Goal: Transaction & Acquisition: Download file/media

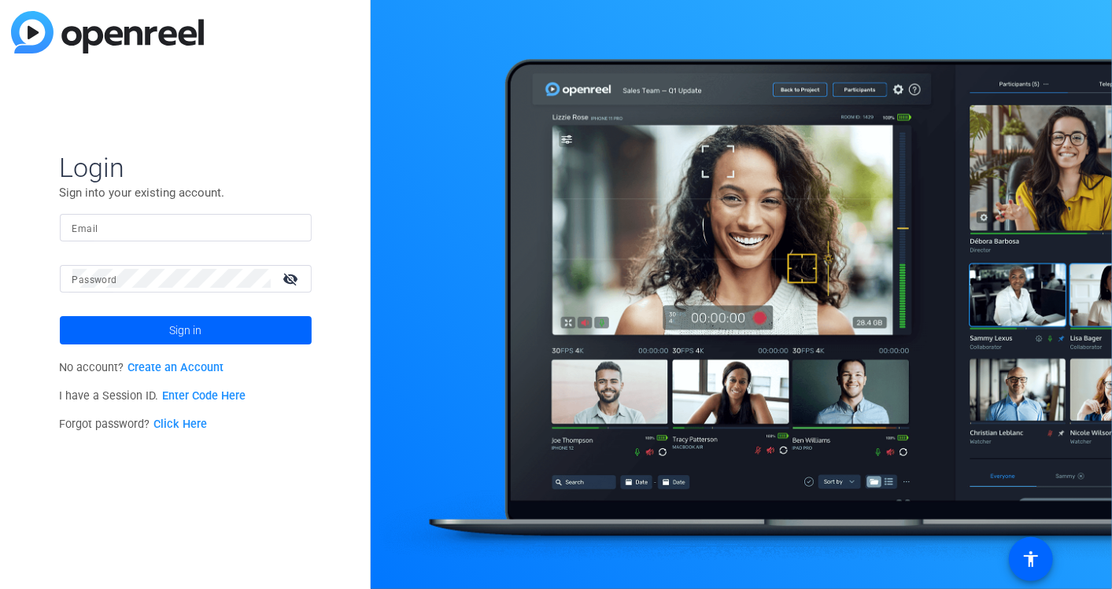
click at [94, 231] on mat-label "Email" at bounding box center [85, 228] width 26 height 11
click at [94, 231] on input "Email" at bounding box center [185, 227] width 227 height 19
drag, startPoint x: 0, startPoint y: 0, endPoint x: 94, endPoint y: 231, distance: 249.9
click at [94, 231] on input "Email" at bounding box center [185, 227] width 227 height 19
type input "[EMAIL_ADDRESS][DOMAIN_NAME]"
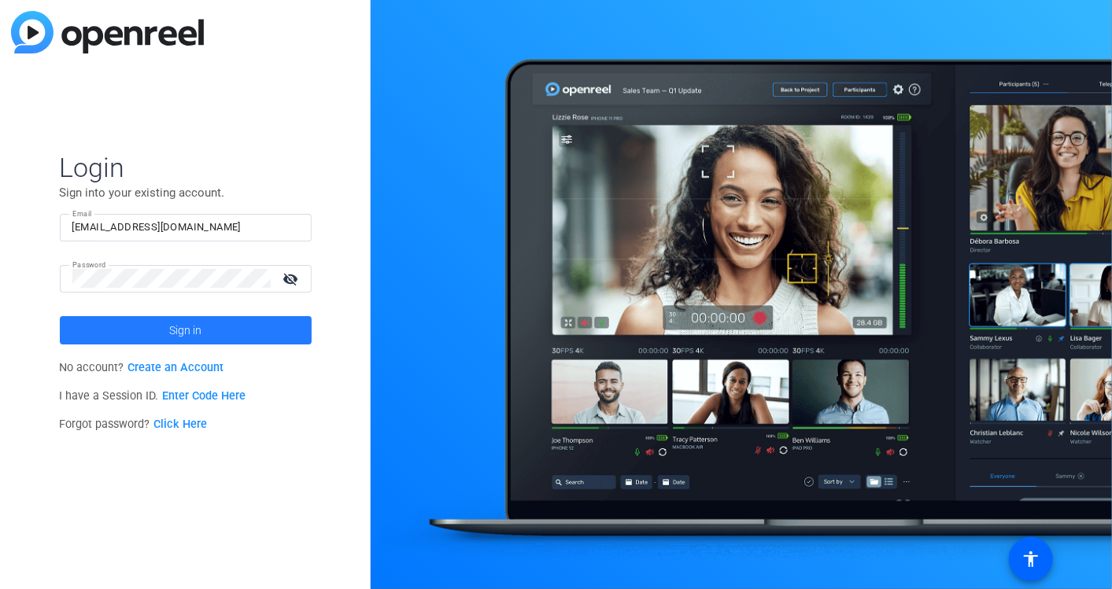
click at [178, 337] on span "Sign in" at bounding box center [185, 330] width 32 height 39
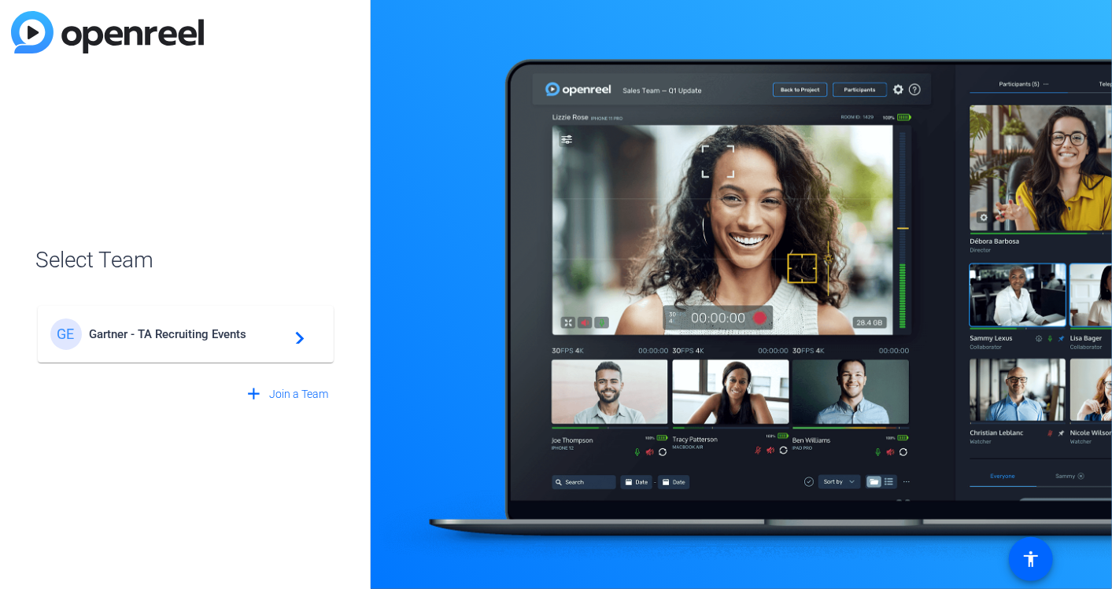
click at [178, 337] on span "Gartner - TA Recruiting Events" at bounding box center [188, 334] width 197 height 14
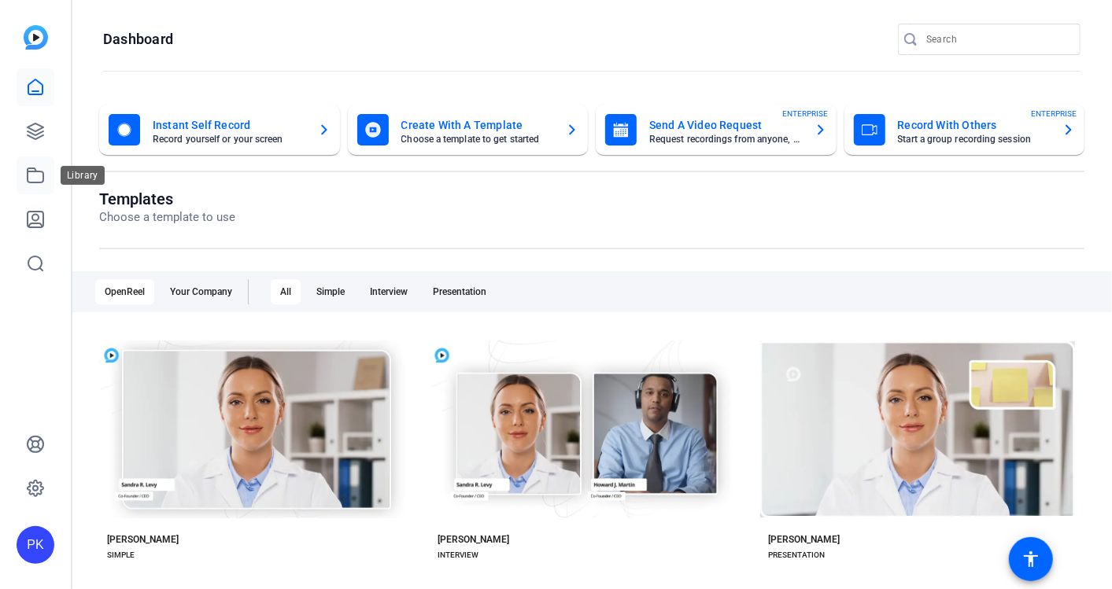
click at [33, 175] on icon at bounding box center [35, 175] width 19 height 19
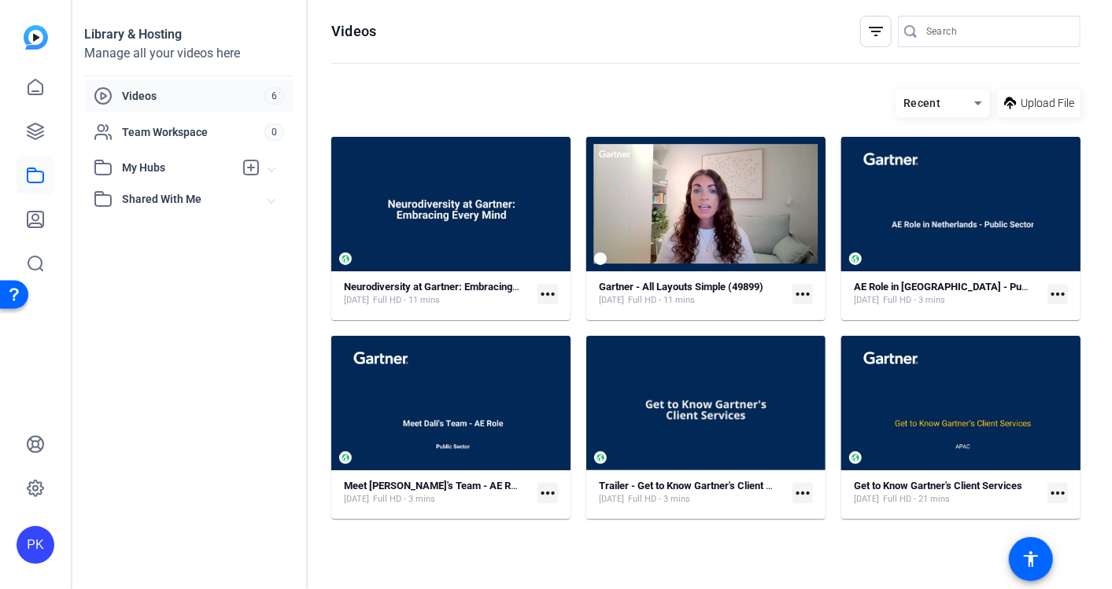
click at [1050, 497] on mat-icon "more_horiz" at bounding box center [1057, 493] width 20 height 20
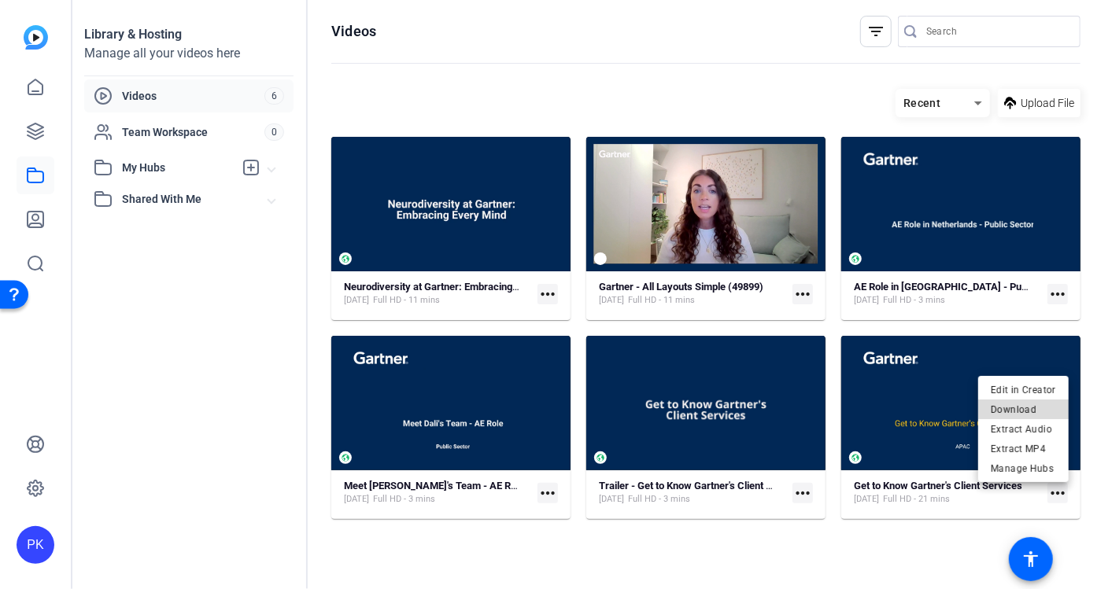
click at [1034, 409] on span "Download" at bounding box center [1023, 410] width 65 height 19
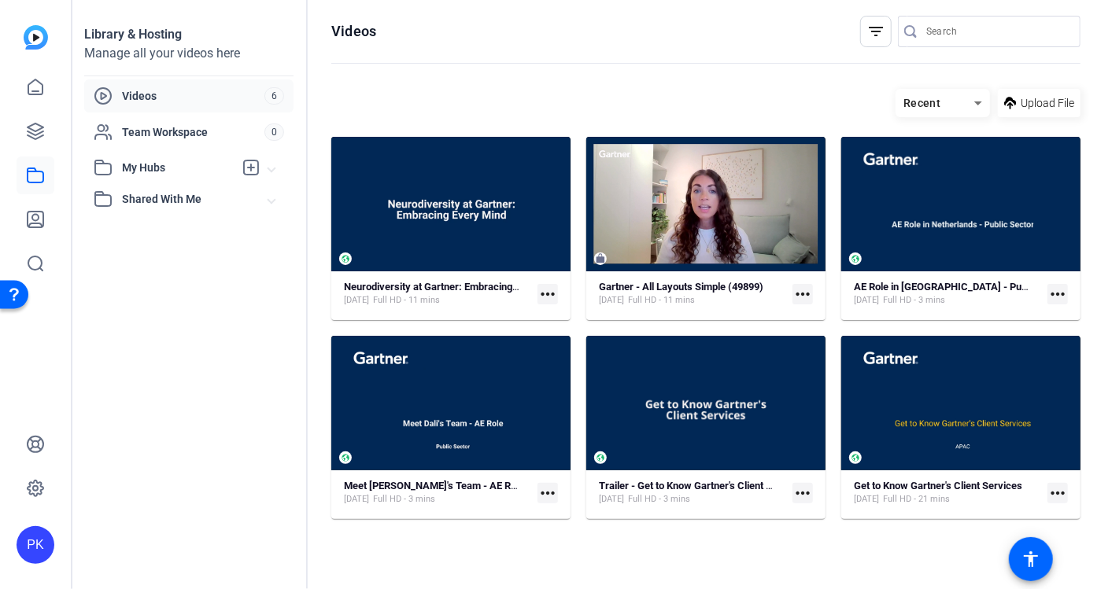
click at [803, 497] on mat-icon "more_horiz" at bounding box center [802, 493] width 20 height 20
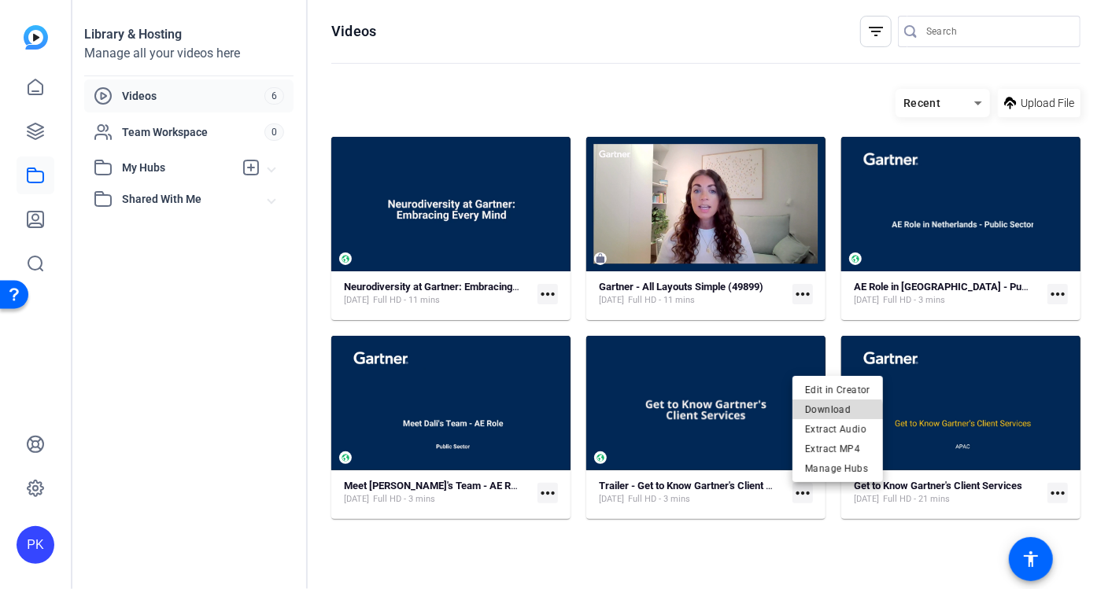
click at [830, 418] on span "Download" at bounding box center [837, 410] width 65 height 19
